Goal: Information Seeking & Learning: Learn about a topic

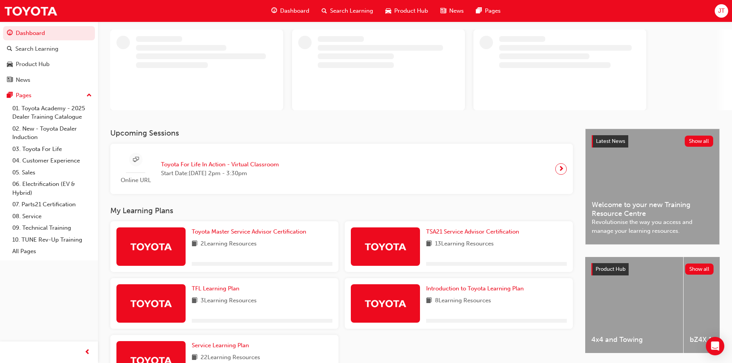
scroll to position [77, 0]
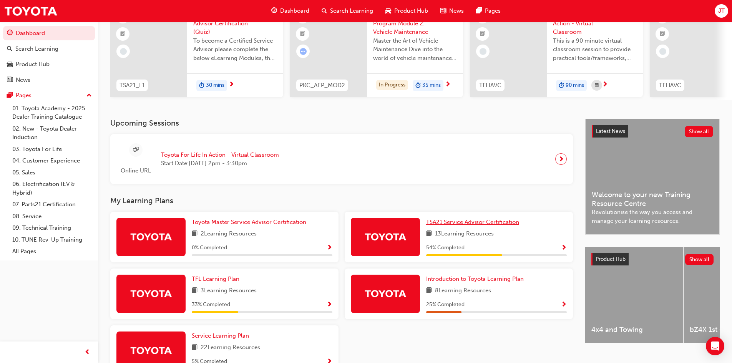
click at [469, 225] on span "TSA21 Service Advisor Certification" at bounding box center [472, 222] width 93 height 7
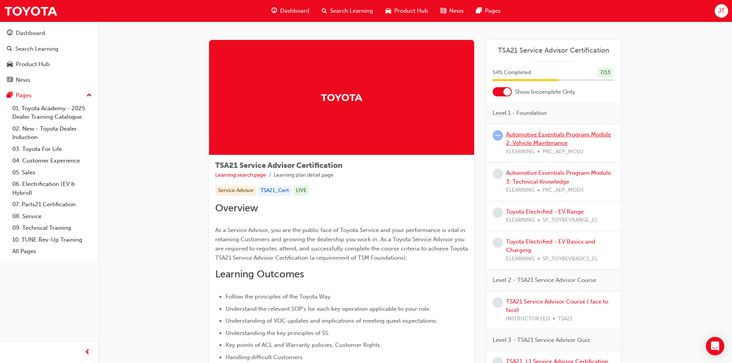
click at [544, 142] on link "Automotive Essentials Program Module 2: Vehicle Maintenance" at bounding box center [558, 139] width 105 height 16
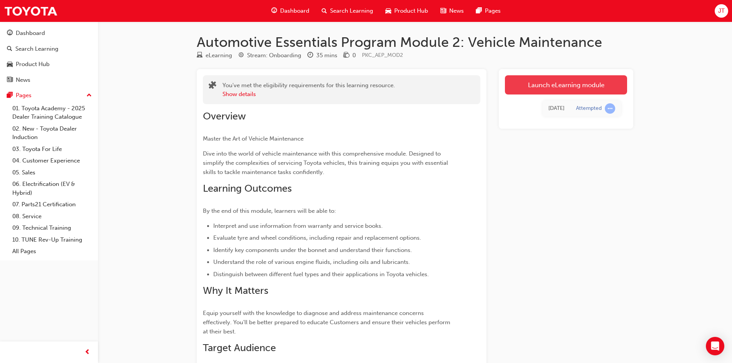
click at [534, 88] on link "Launch eLearning module" at bounding box center [566, 84] width 122 height 19
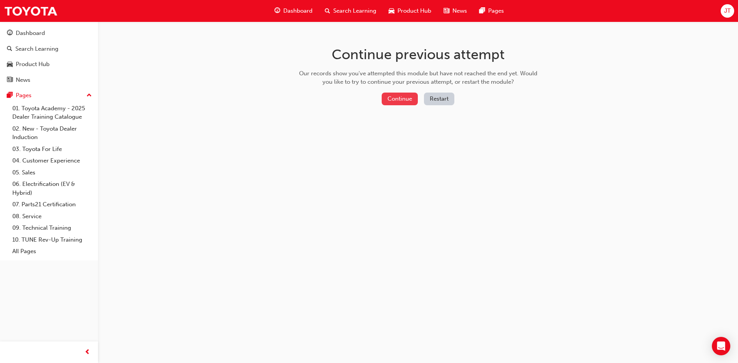
click at [403, 96] on button "Continue" at bounding box center [400, 99] width 36 height 13
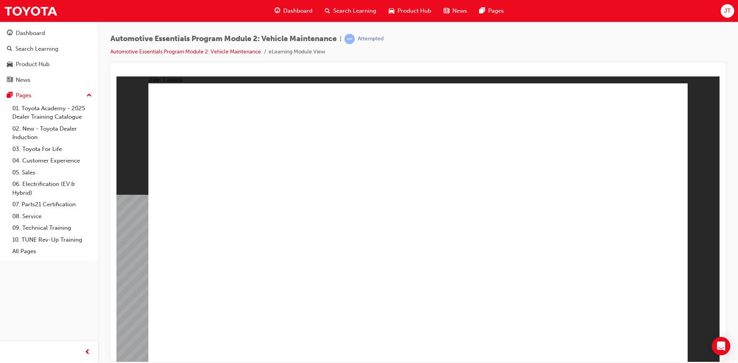
drag, startPoint x: 326, startPoint y: 238, endPoint x: 725, endPoint y: 140, distance: 411.5
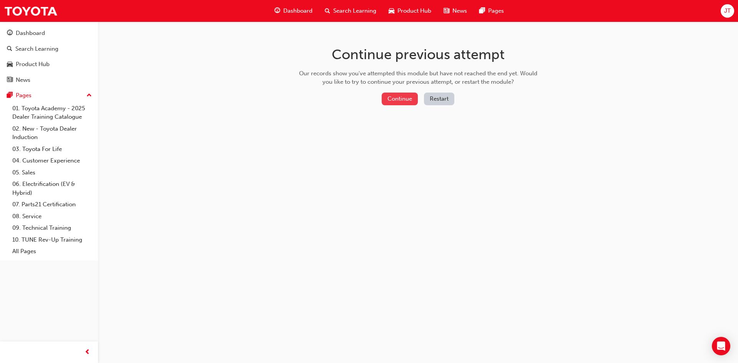
click at [390, 95] on button "Continue" at bounding box center [400, 99] width 36 height 13
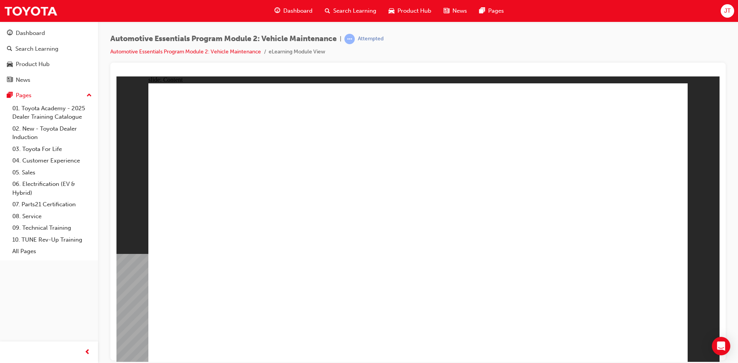
drag, startPoint x: 653, startPoint y: 104, endPoint x: 650, endPoint y: 115, distance: 11.8
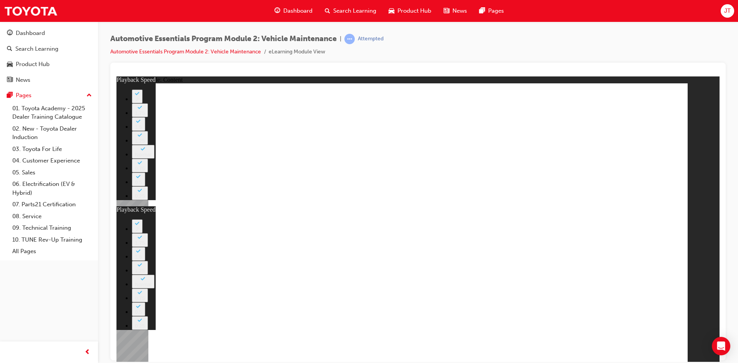
type input "35"
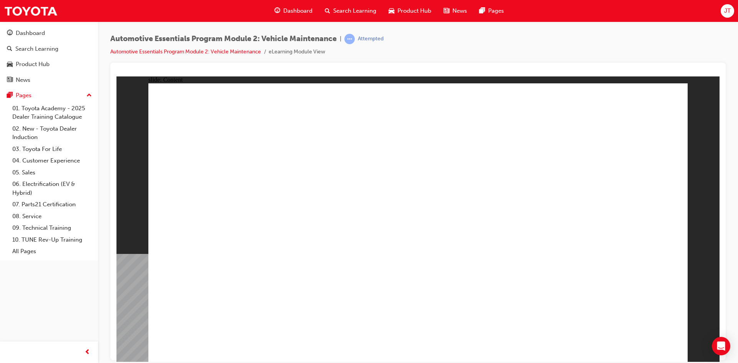
drag, startPoint x: 666, startPoint y: 100, endPoint x: 660, endPoint y: 105, distance: 7.4
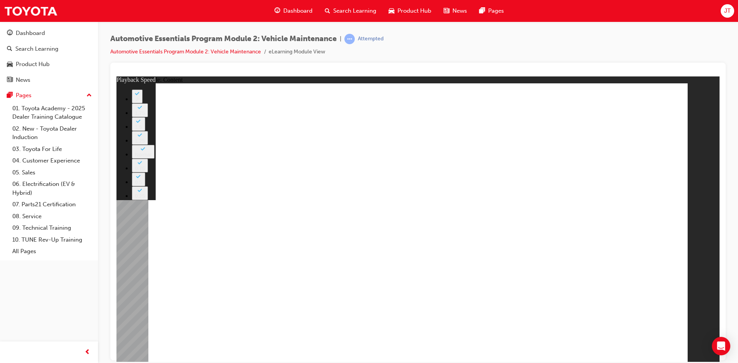
type input "8"
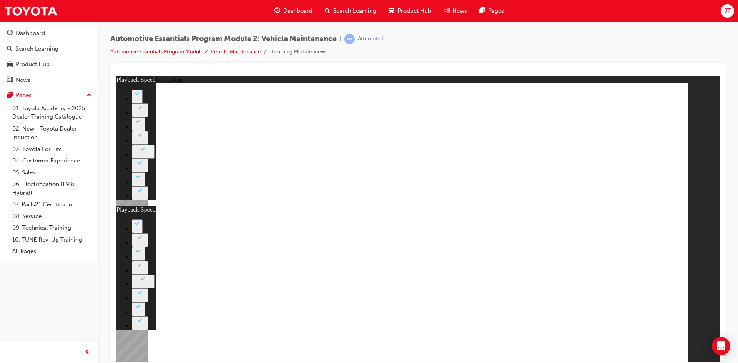
type input "26"
type input "8"
type input "26"
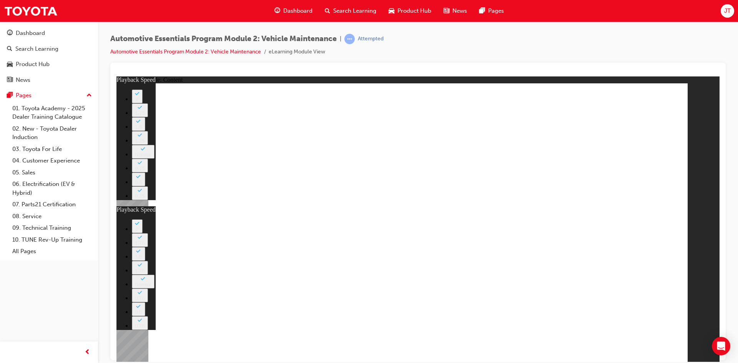
type input "8"
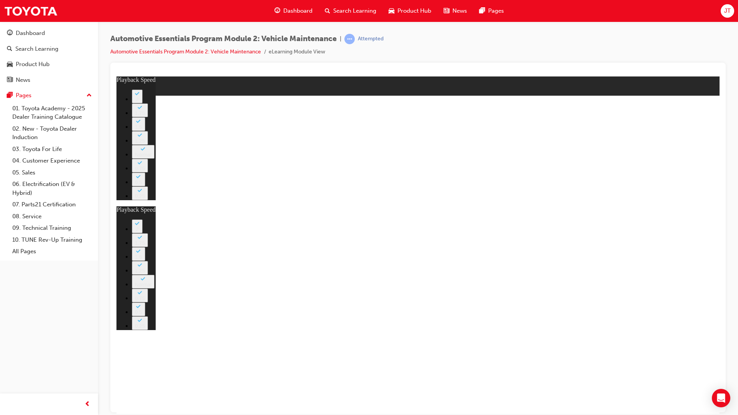
type input "27"
type input "8"
type input "27"
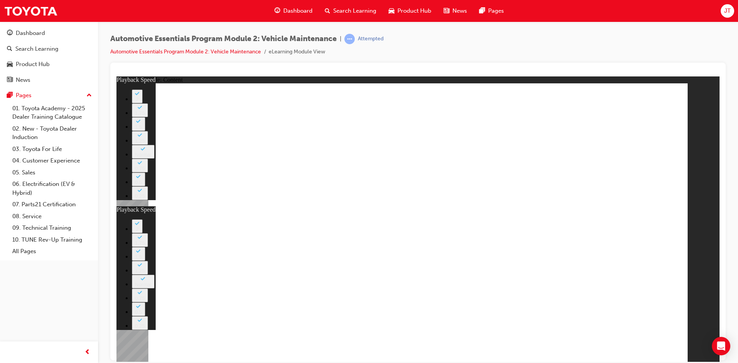
type input "8"
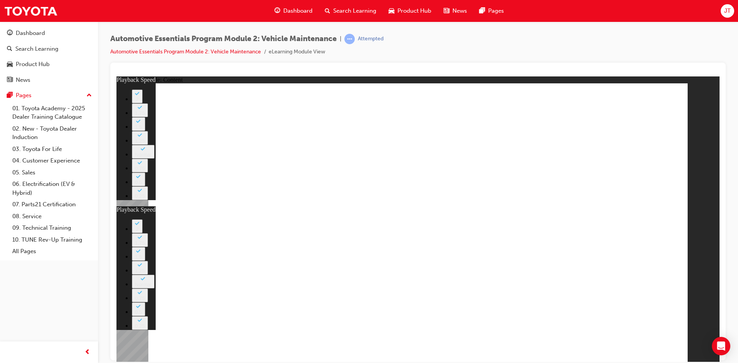
type input "27"
type input "8"
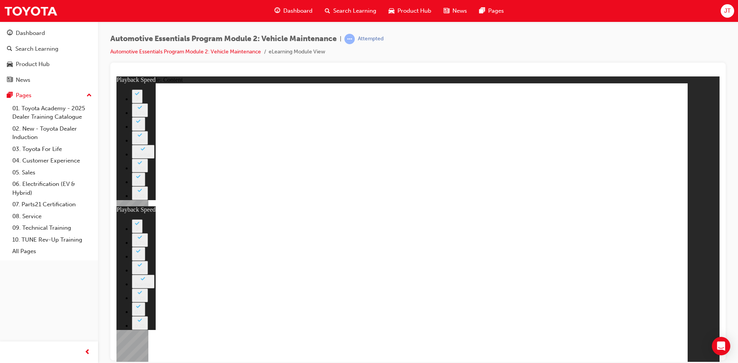
type input "27"
type input "8"
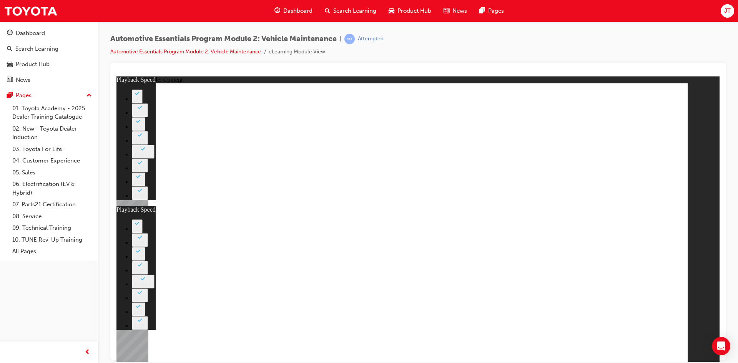
click at [690, 98] on div "slide: Content Rectangle 1 close_white.png Rectangle 1 Group 1 Did You Know? Th…" at bounding box center [417, 219] width 603 height 286
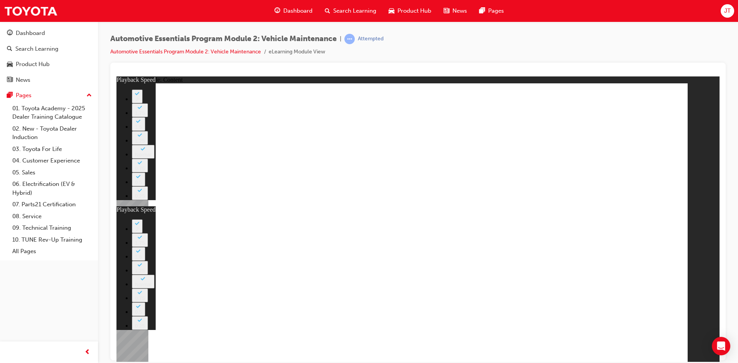
type input "27"
type input "8"
type input "27"
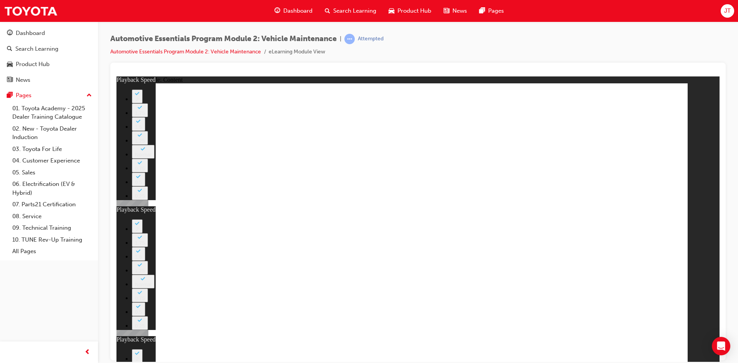
type input "12"
type input "8"
type input "27"
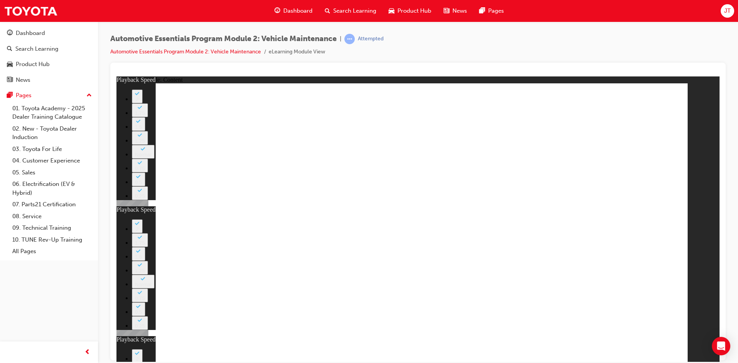
type input "12"
type input "56"
type input "8"
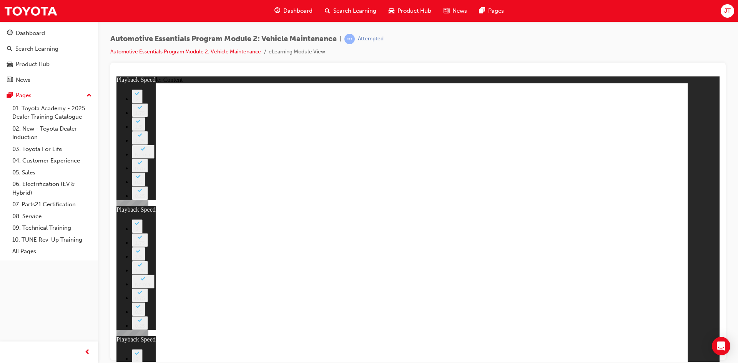
type input "27"
type input "12"
type input "13"
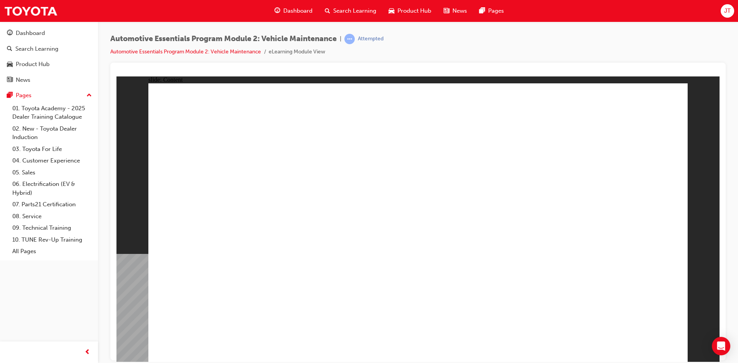
radio input "true"
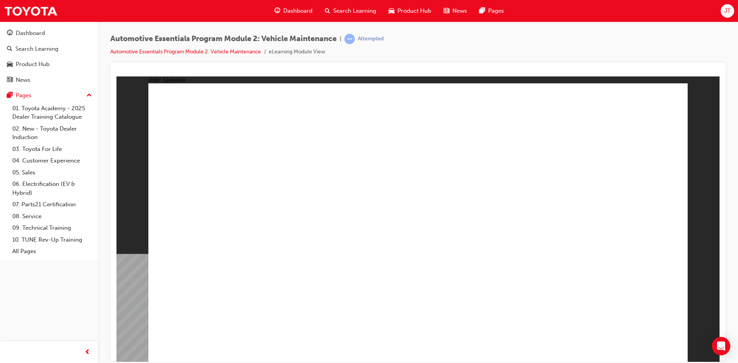
radio input "true"
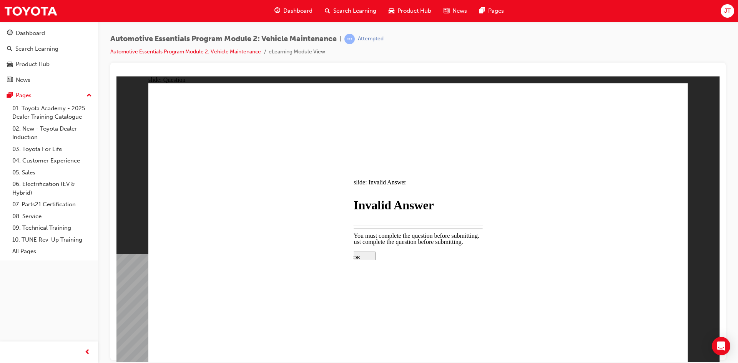
drag, startPoint x: 415, startPoint y: 246, endPoint x: 432, endPoint y: 230, distance: 22.6
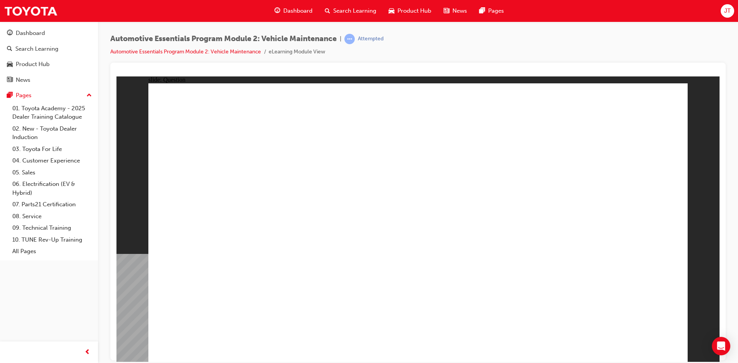
radio input "true"
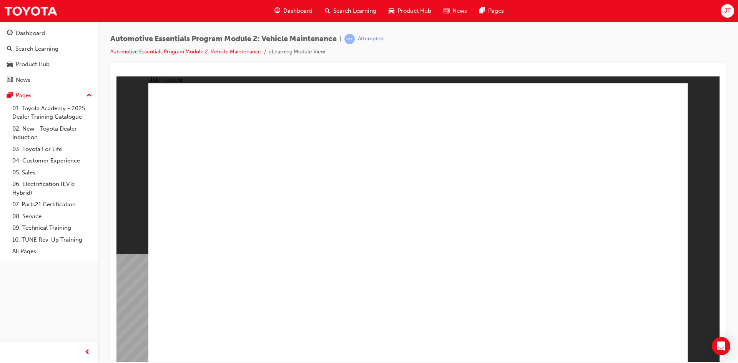
drag, startPoint x: 209, startPoint y: 251, endPoint x: 265, endPoint y: 239, distance: 56.8
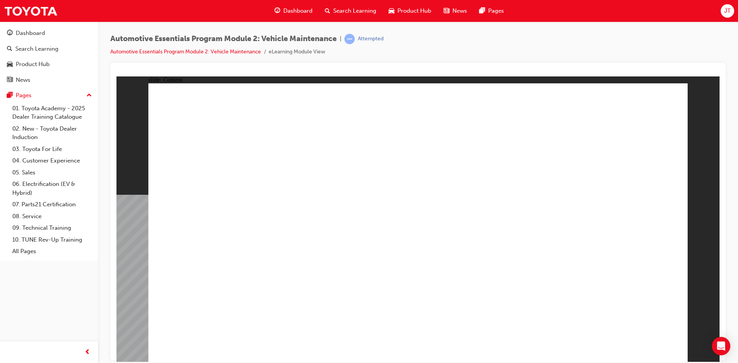
drag, startPoint x: 434, startPoint y: 279, endPoint x: 589, endPoint y: 203, distance: 172.4
drag, startPoint x: 578, startPoint y: 189, endPoint x: 573, endPoint y: 192, distance: 6.0
